Goal: Book appointment/travel/reservation

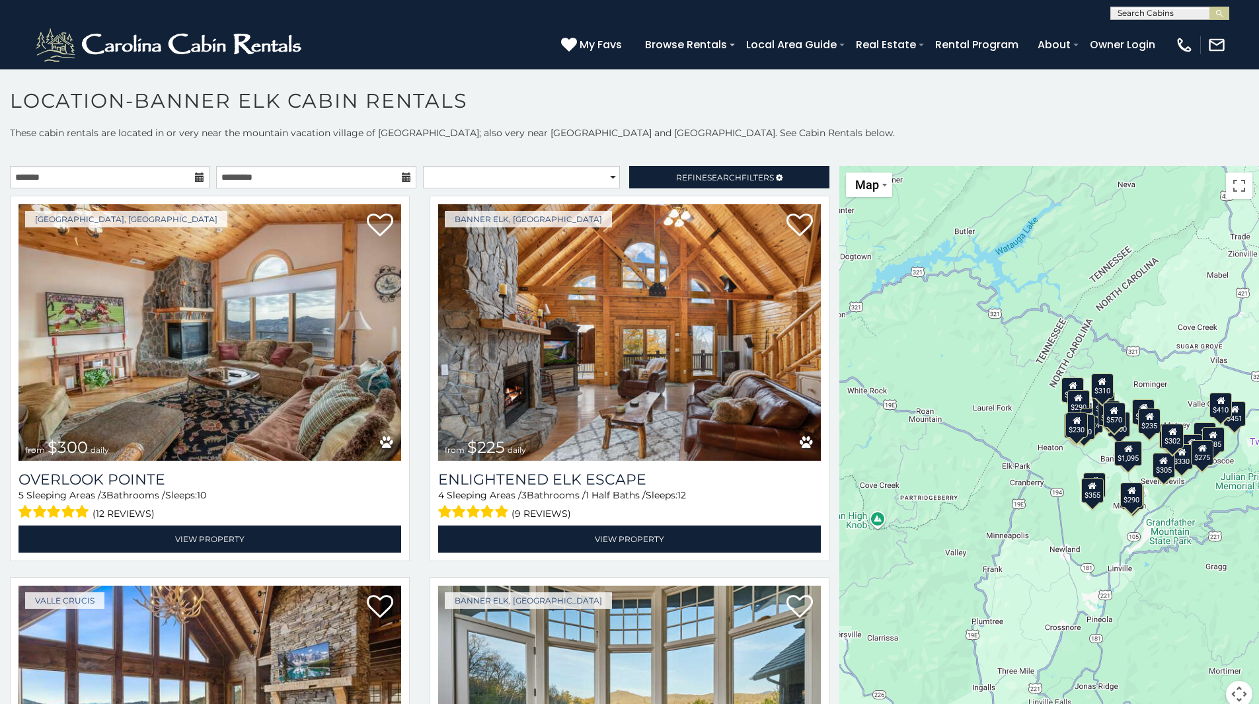
click at [196, 176] on icon at bounding box center [199, 177] width 9 height 9
click at [200, 174] on icon at bounding box center [199, 177] width 9 height 9
click at [196, 175] on icon at bounding box center [199, 177] width 9 height 9
click at [128, 169] on input "text" at bounding box center [110, 177] width 200 height 22
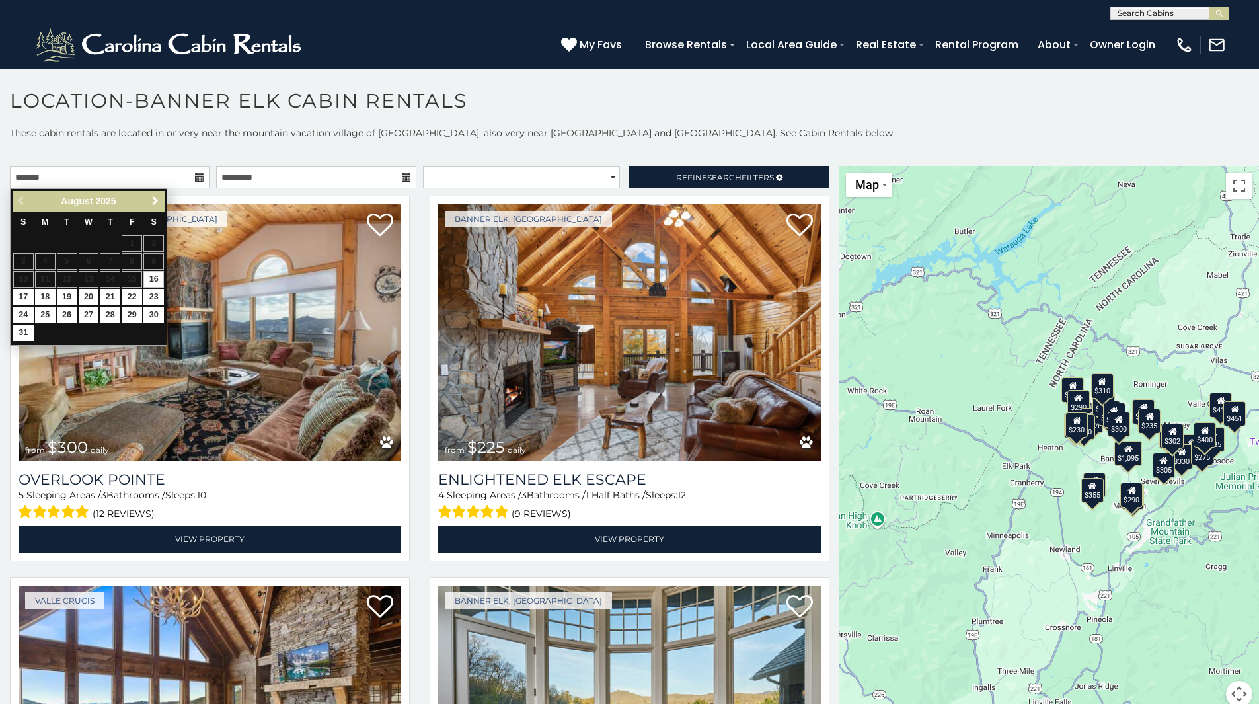
click at [153, 203] on span "Next" at bounding box center [155, 201] width 11 height 11
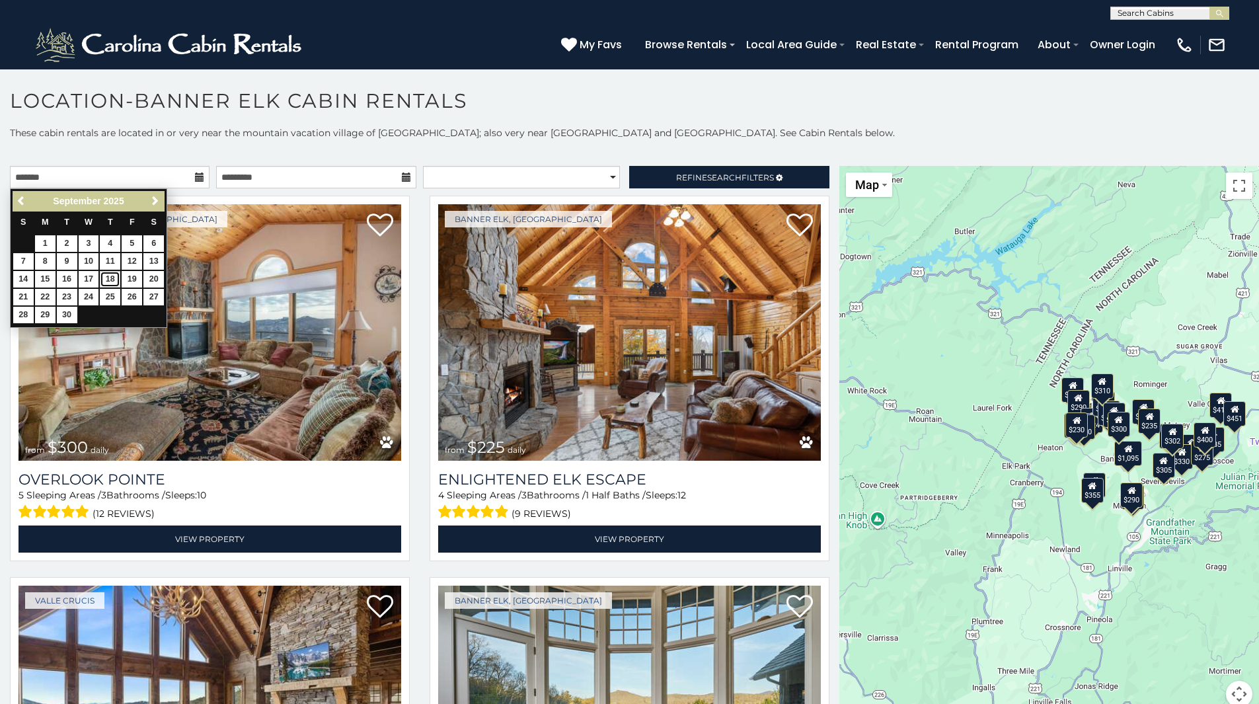
click at [113, 276] on link "18" at bounding box center [110, 279] width 20 height 17
type input "**********"
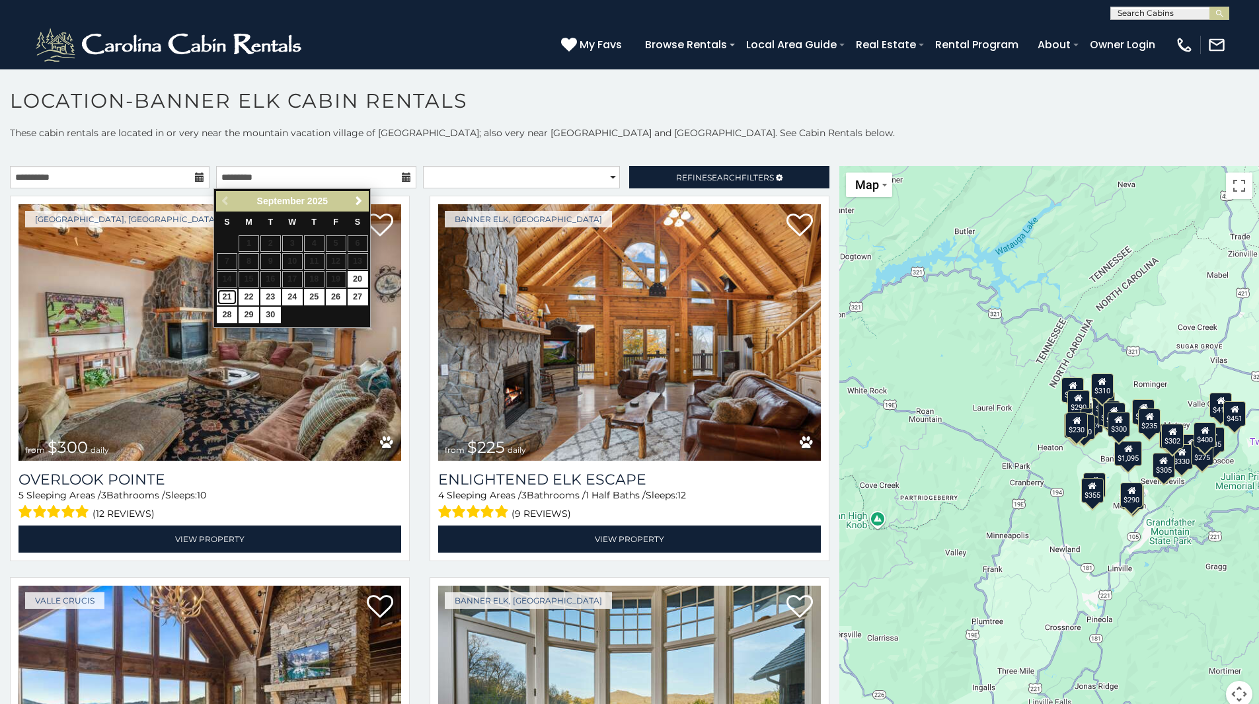
click at [225, 298] on link "21" at bounding box center [227, 297] width 20 height 17
type input "**********"
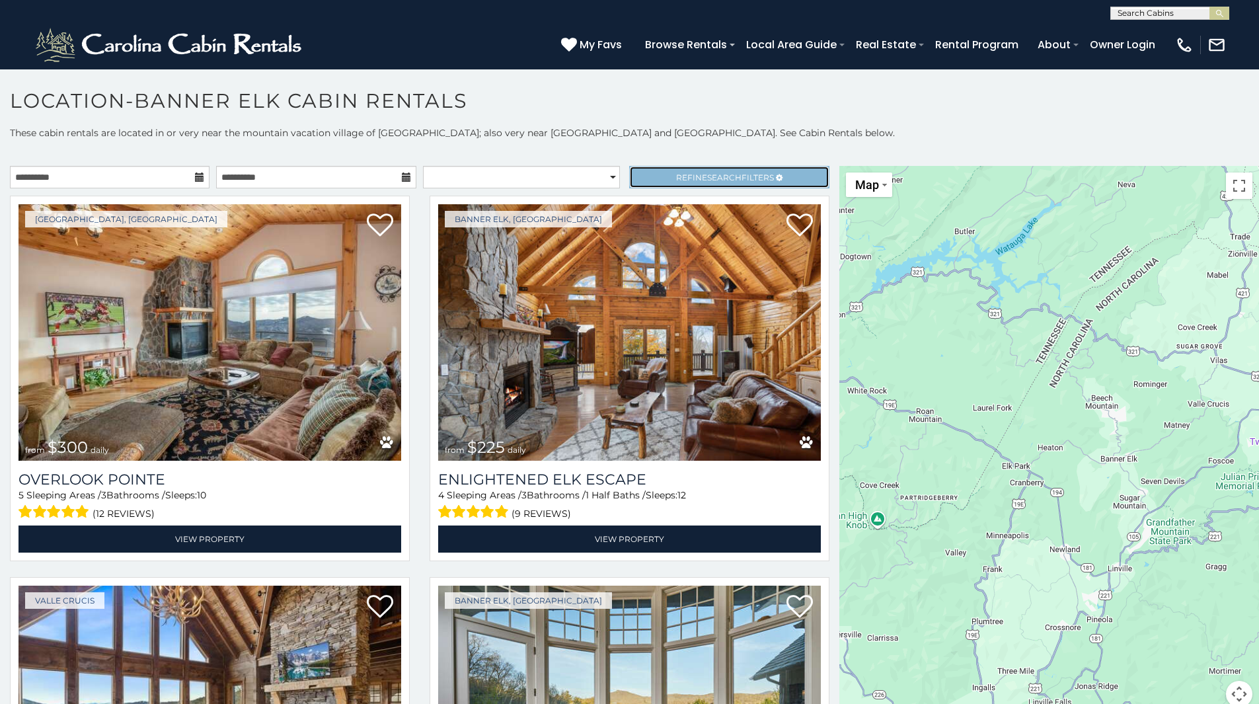
click at [654, 178] on link "Refine Search Filters" at bounding box center [729, 177] width 200 height 22
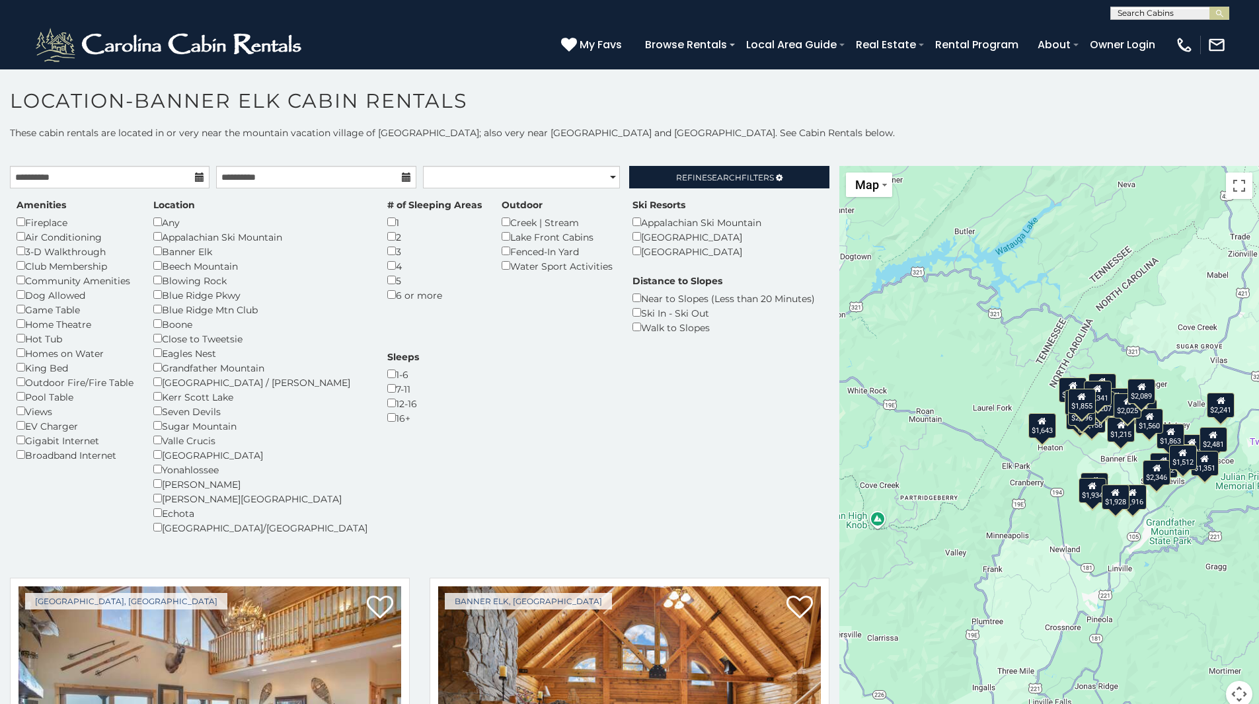
click at [26, 296] on div "Dog Allowed" at bounding box center [75, 295] width 117 height 15
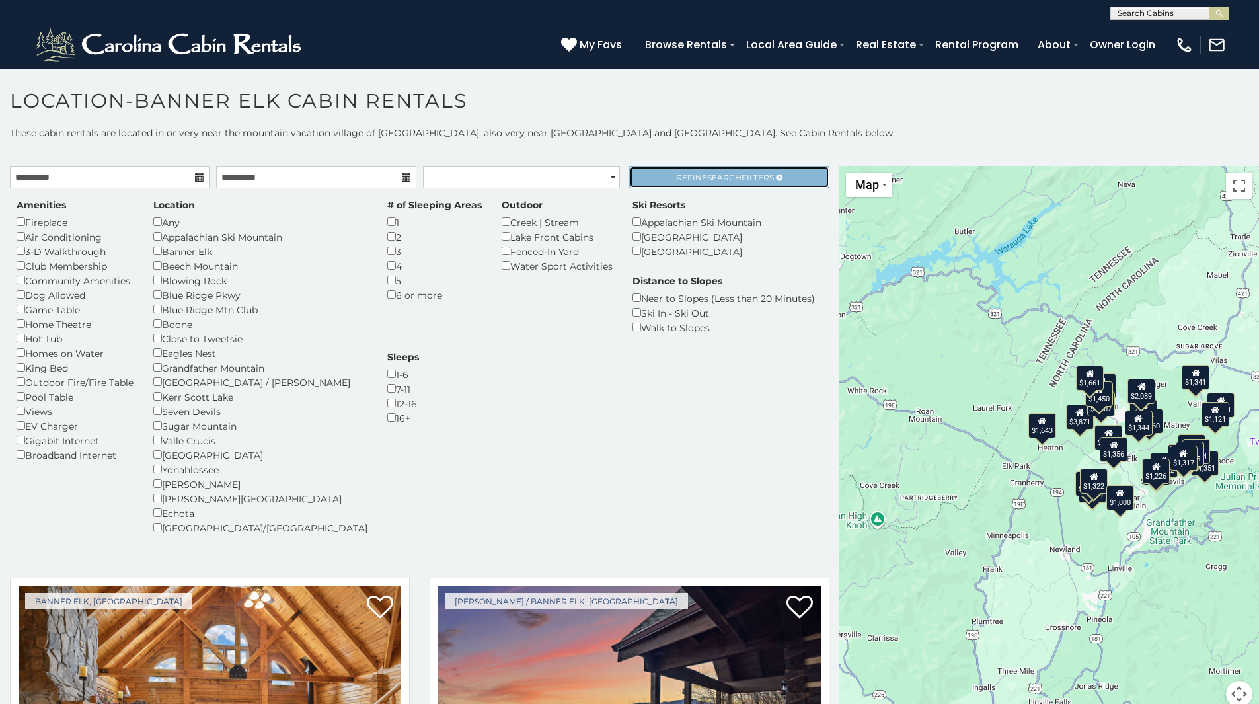
click at [676, 175] on span "Refine Search Filters" at bounding box center [725, 178] width 98 height 10
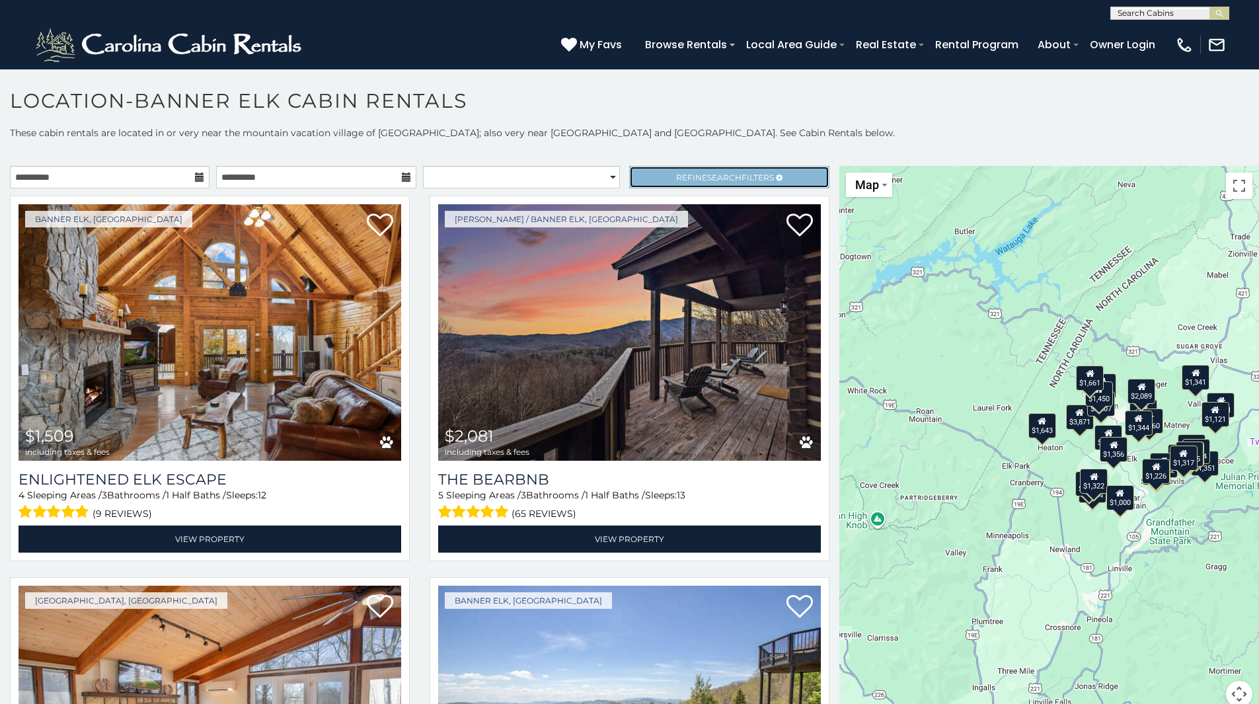
click at [655, 177] on link "Refine Search Filters" at bounding box center [729, 177] width 200 height 22
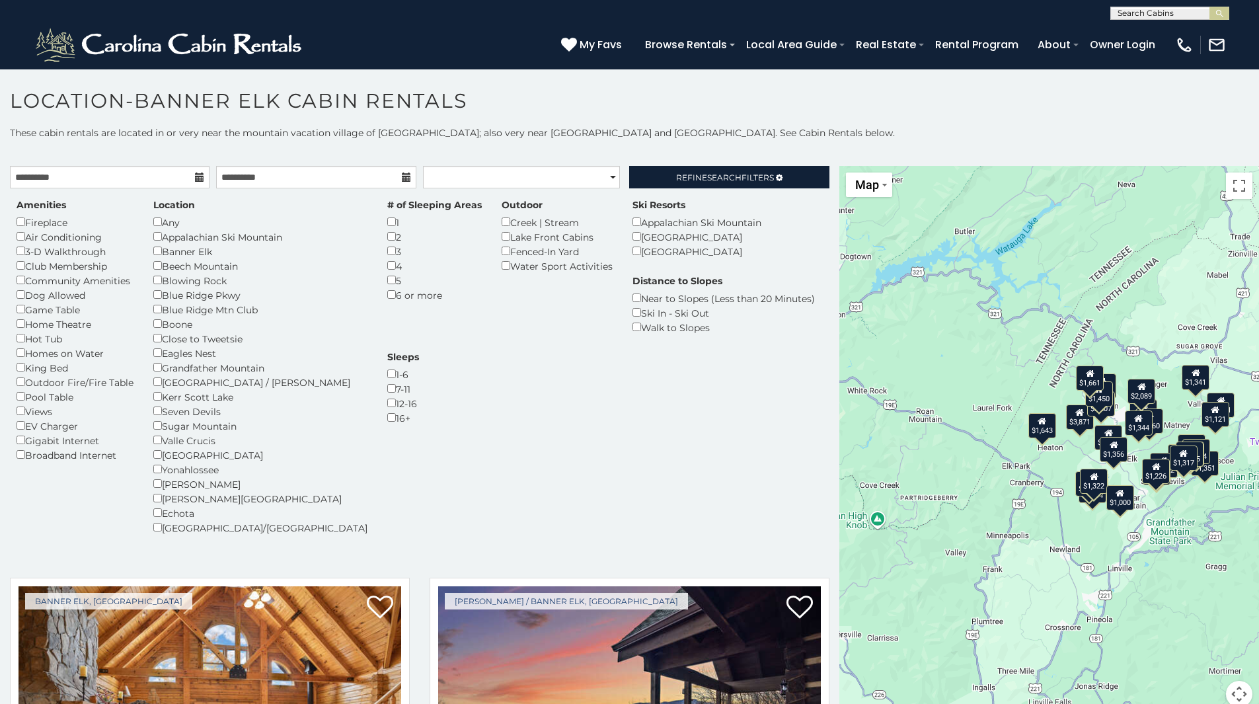
click at [50, 524] on div "Amenities Fireplace Air Conditioning 3-D Walkthrough Club Membership Community …" at bounding box center [420, 374] width 826 height 352
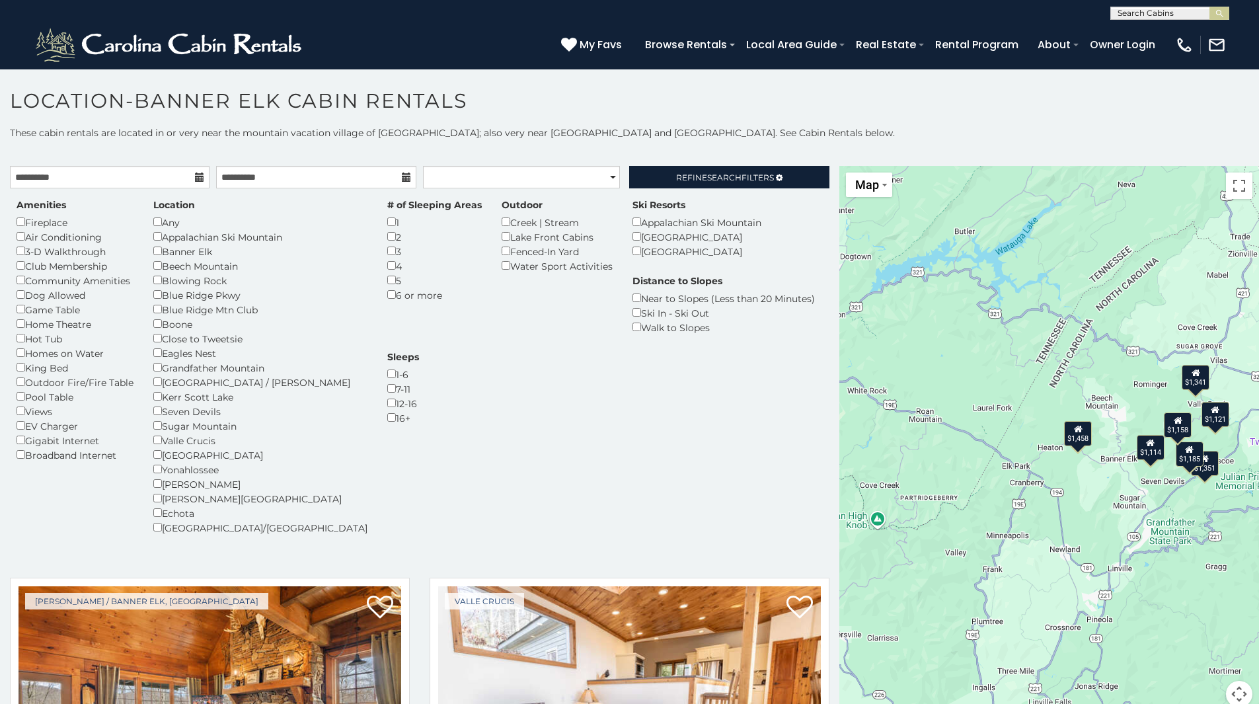
click at [536, 190] on div "Amenities Fireplace Air Conditioning 3-D Walkthrough Club Membership Community …" at bounding box center [420, 379] width 826 height 382
click at [536, 178] on select "**********" at bounding box center [521, 177] width 197 height 22
click at [641, 179] on link "Refine Search Filters" at bounding box center [729, 177] width 200 height 22
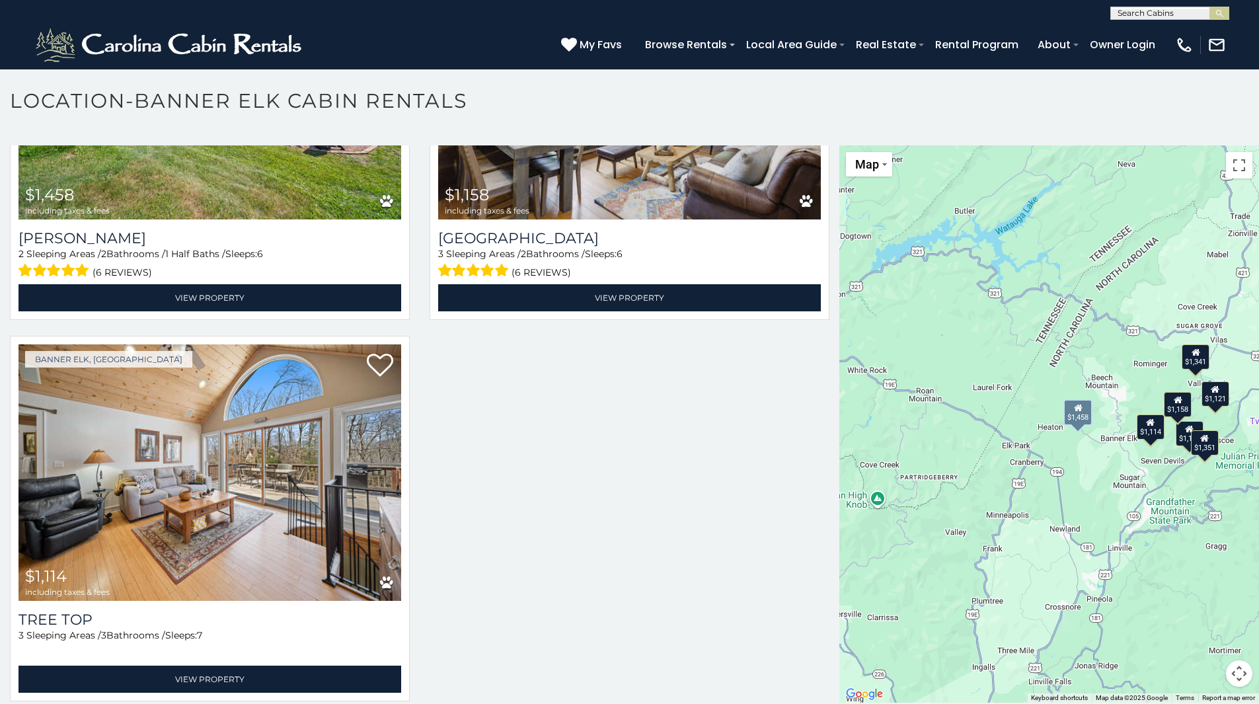
scroll to position [32, 0]
